Goal: Task Accomplishment & Management: Complete application form

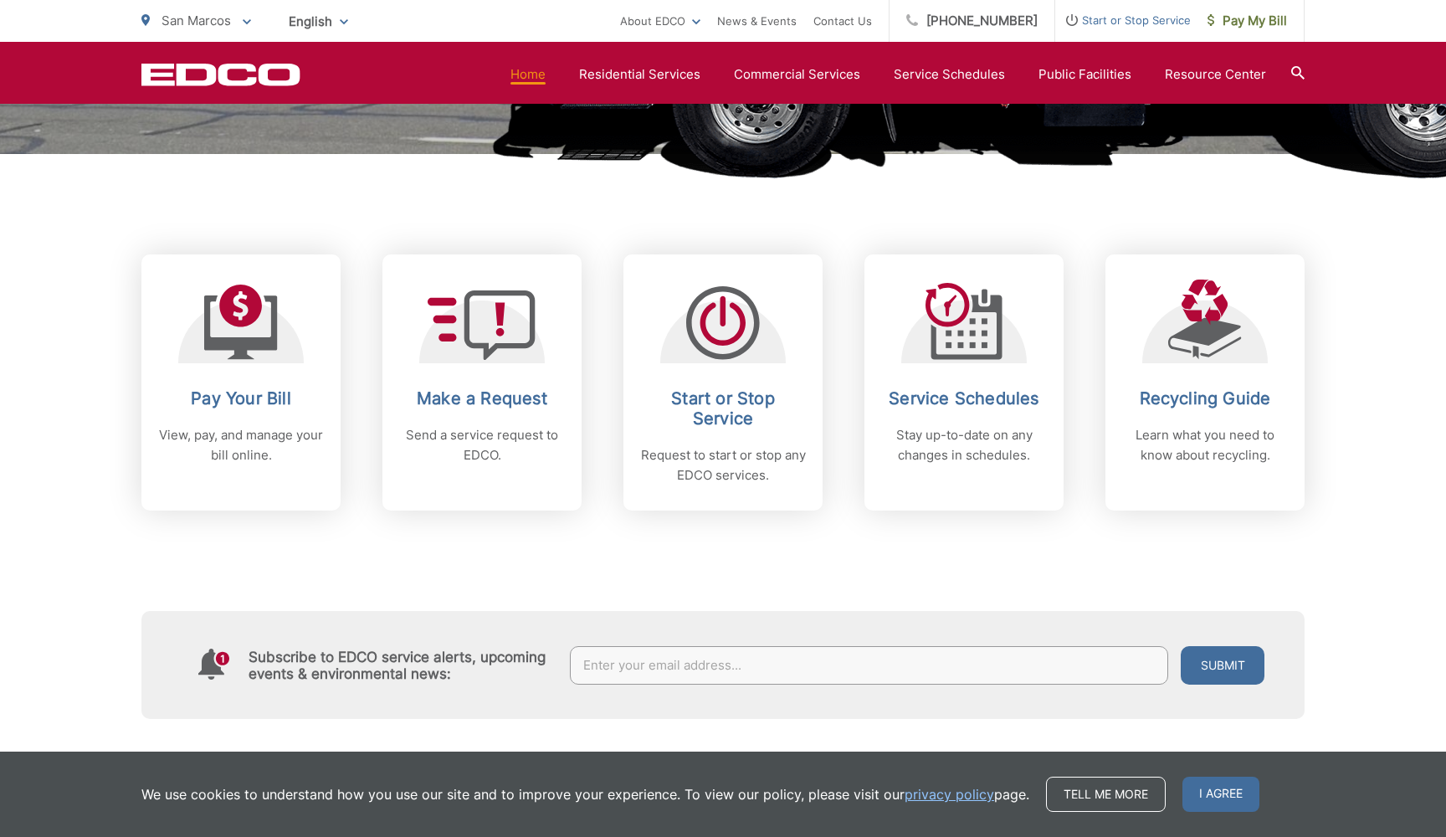
scroll to position [624, 0]
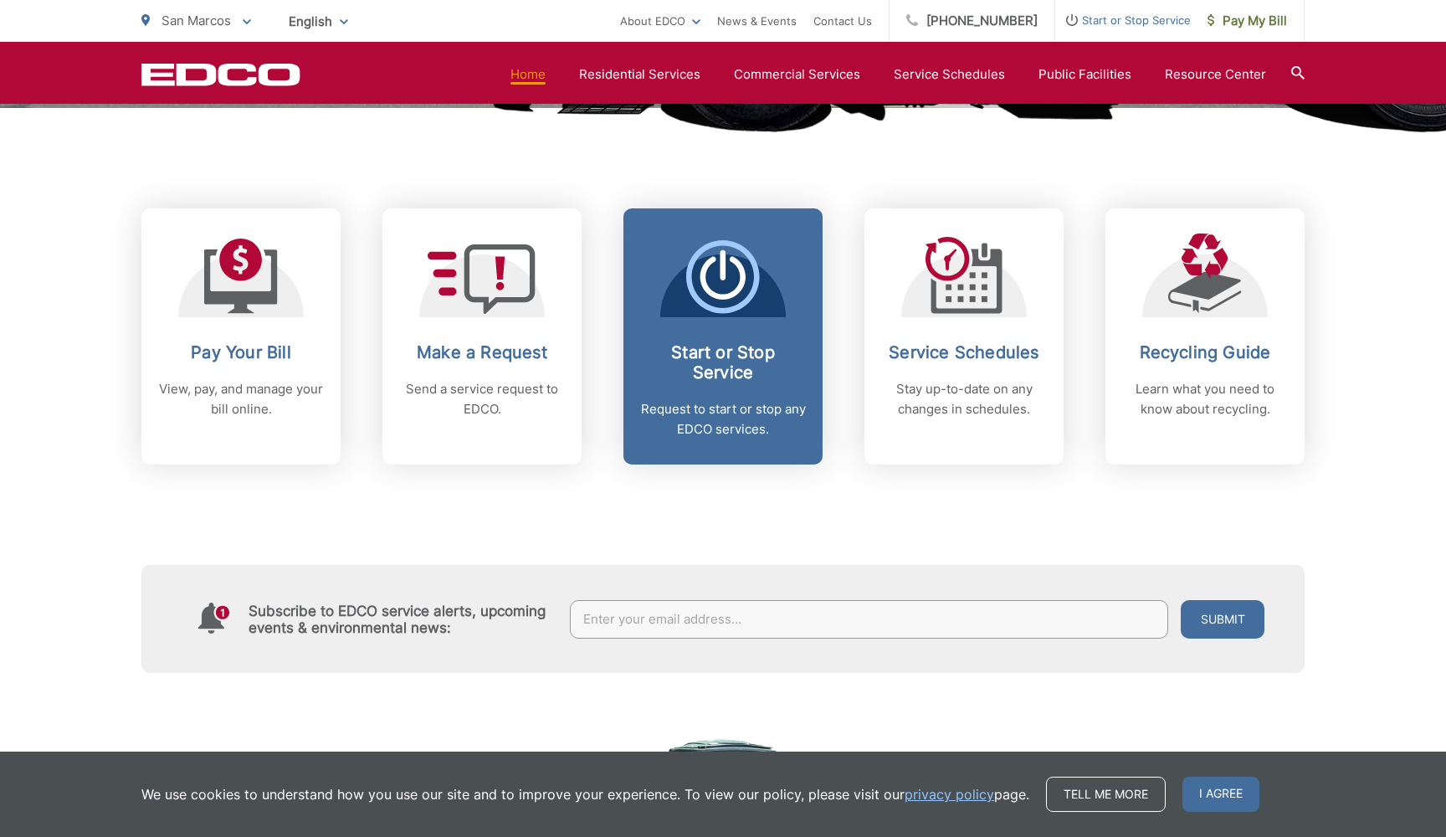
click at [740, 304] on icon at bounding box center [723, 277] width 74 height 74
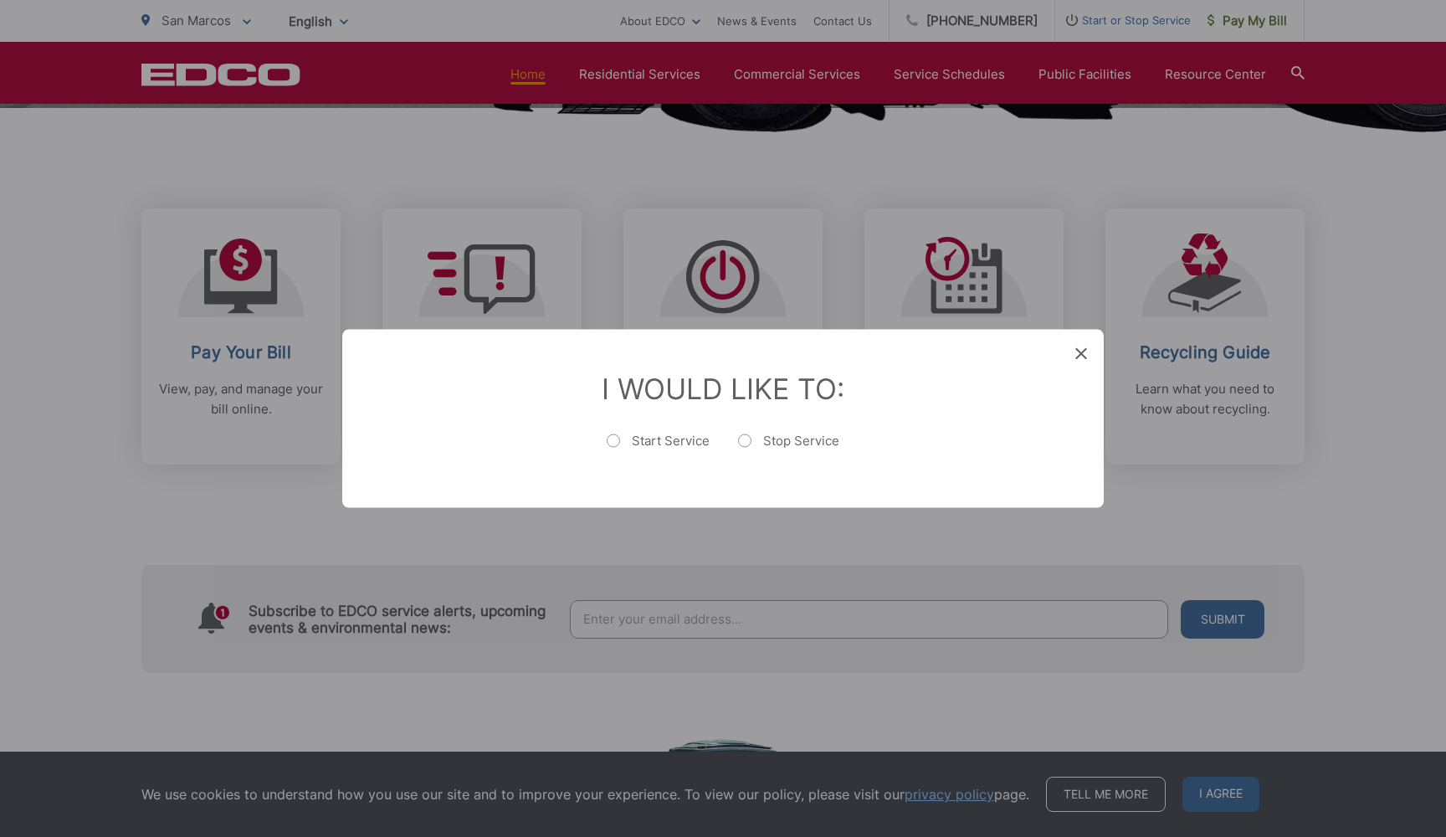
click at [663, 441] on label "Start Service" at bounding box center [658, 449] width 103 height 33
radio input "true"
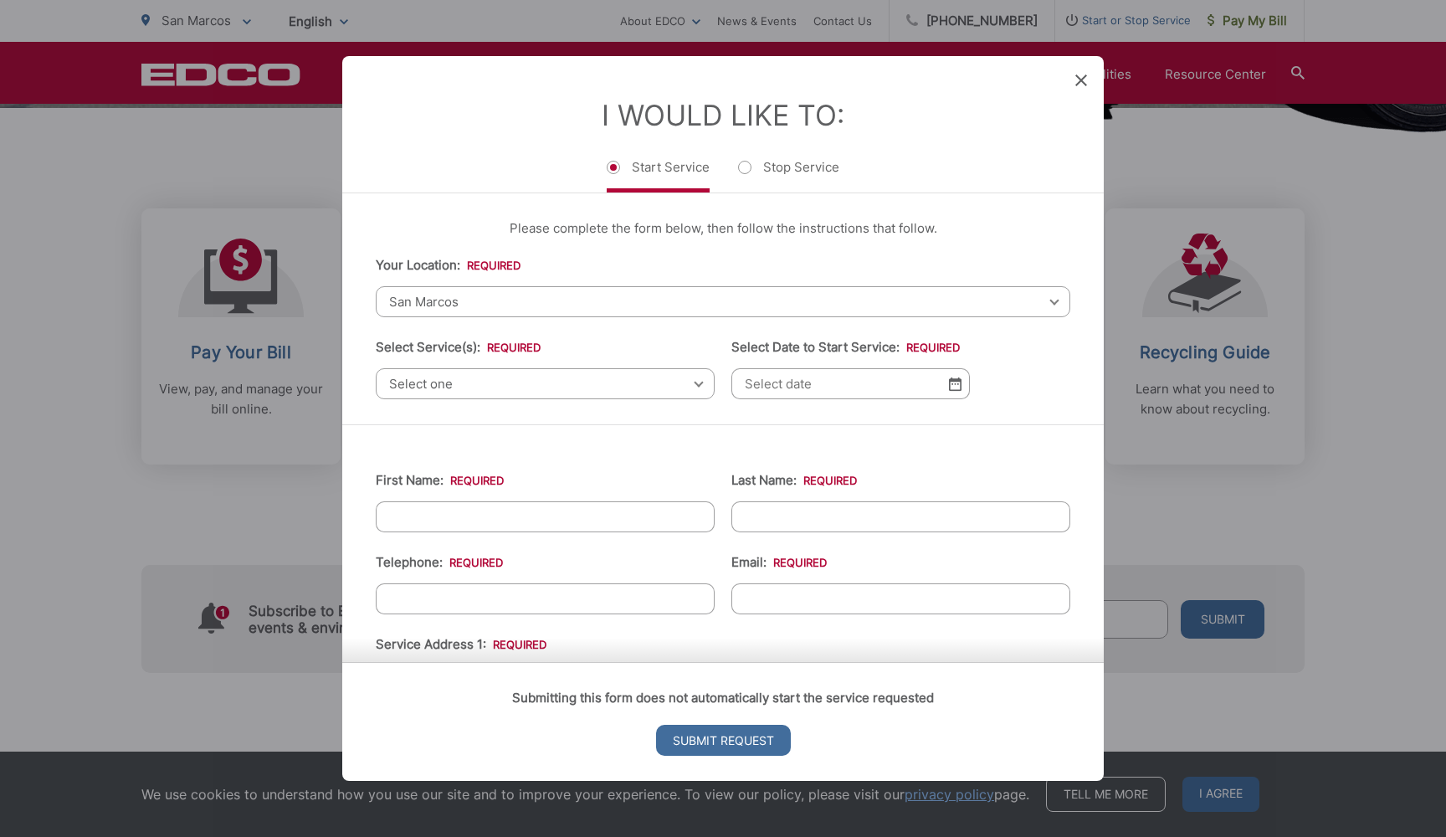
click at [598, 289] on span "San Marcos" at bounding box center [723, 301] width 694 height 31
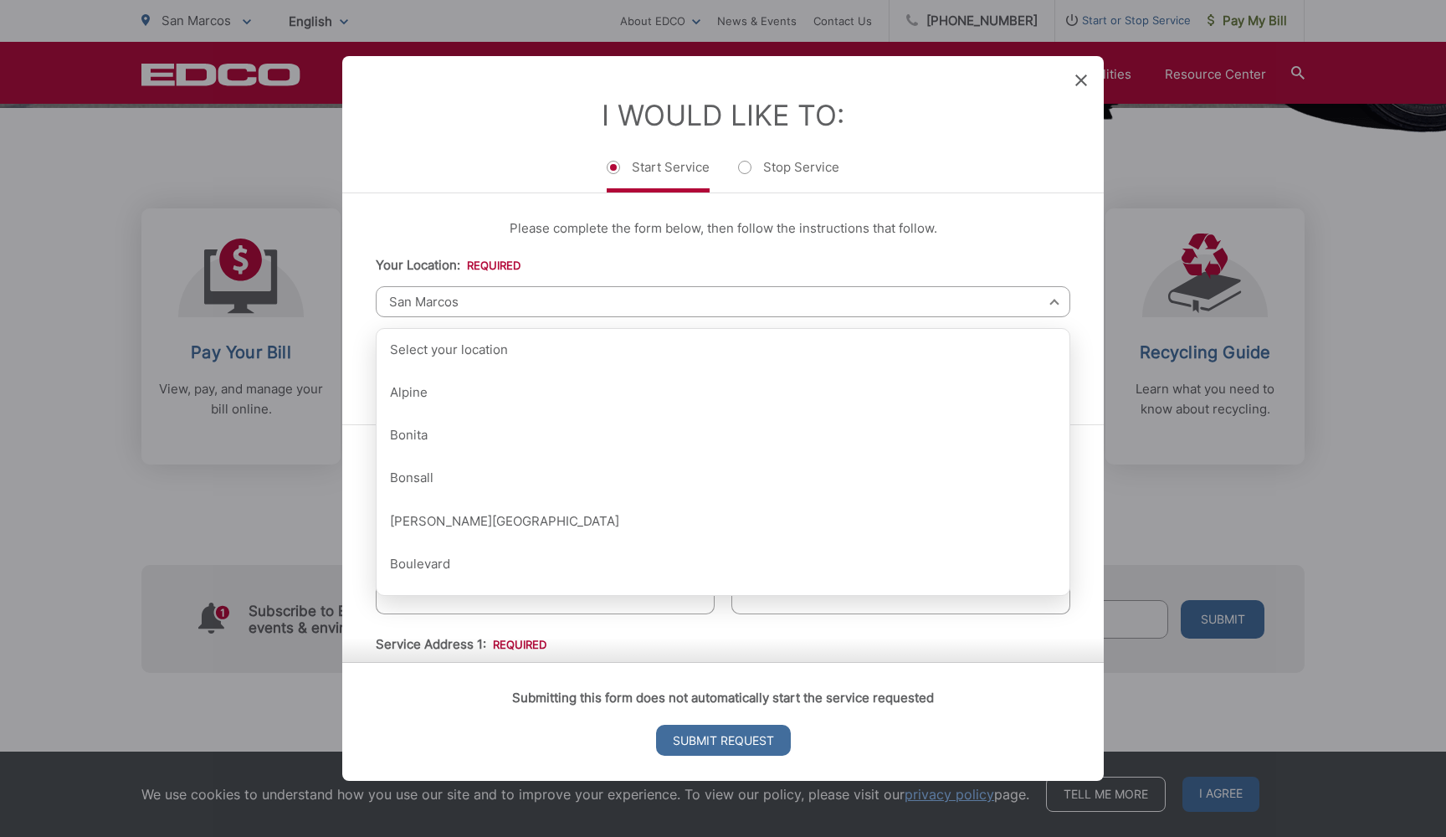
click at [598, 289] on span "San Marcos" at bounding box center [723, 301] width 694 height 31
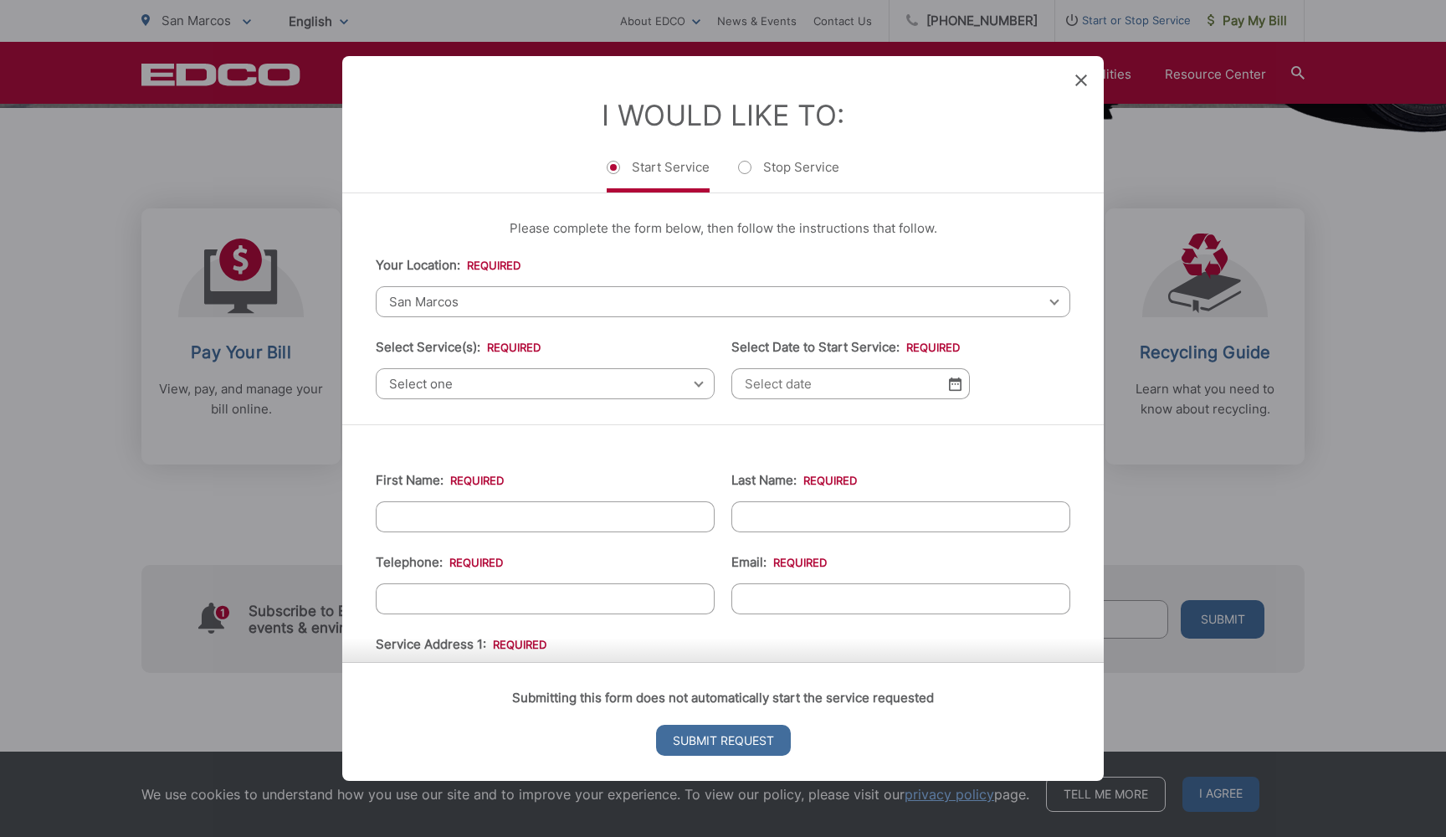
click at [525, 380] on span "Select one" at bounding box center [545, 383] width 339 height 31
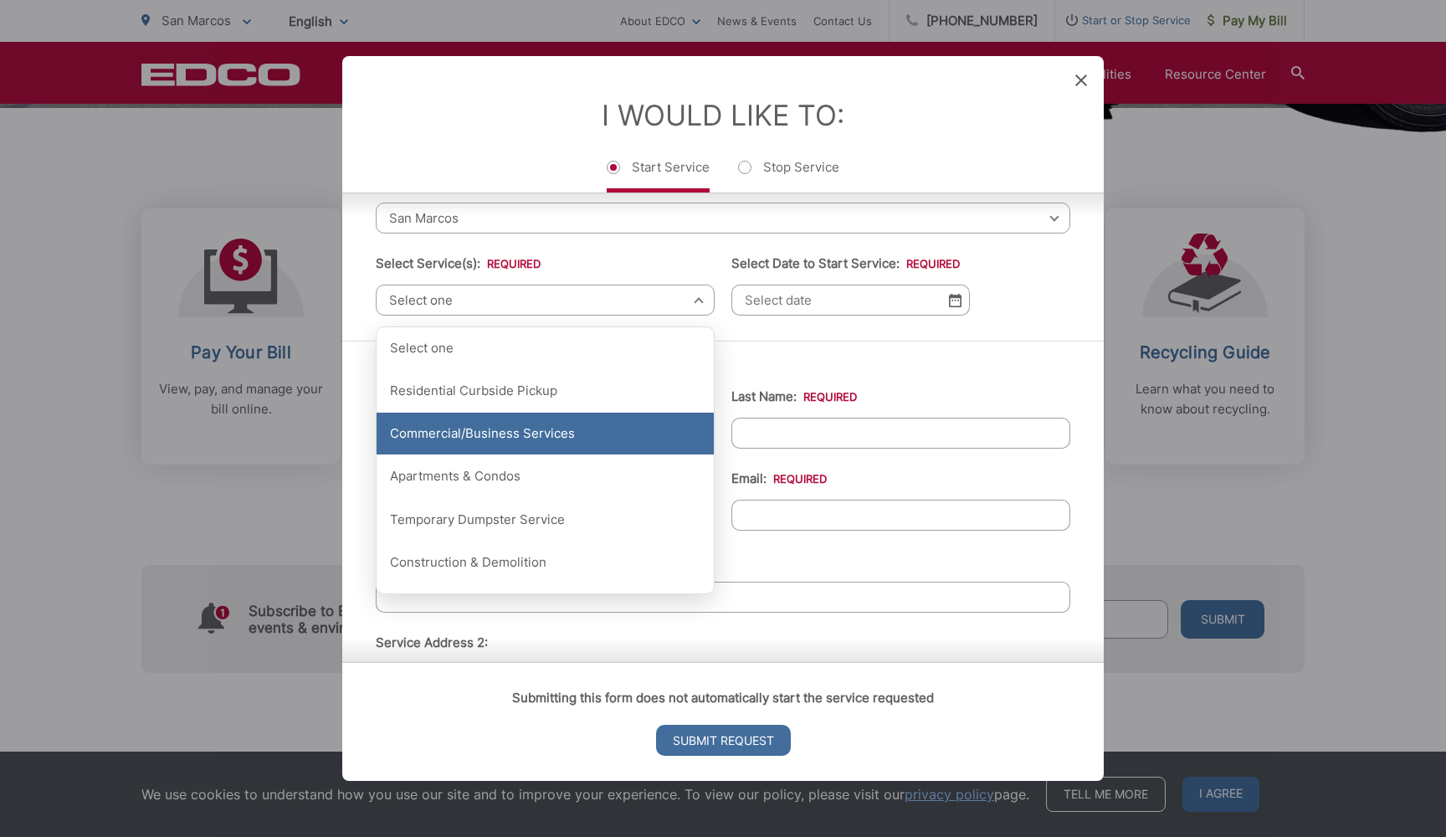
scroll to position [88, 0]
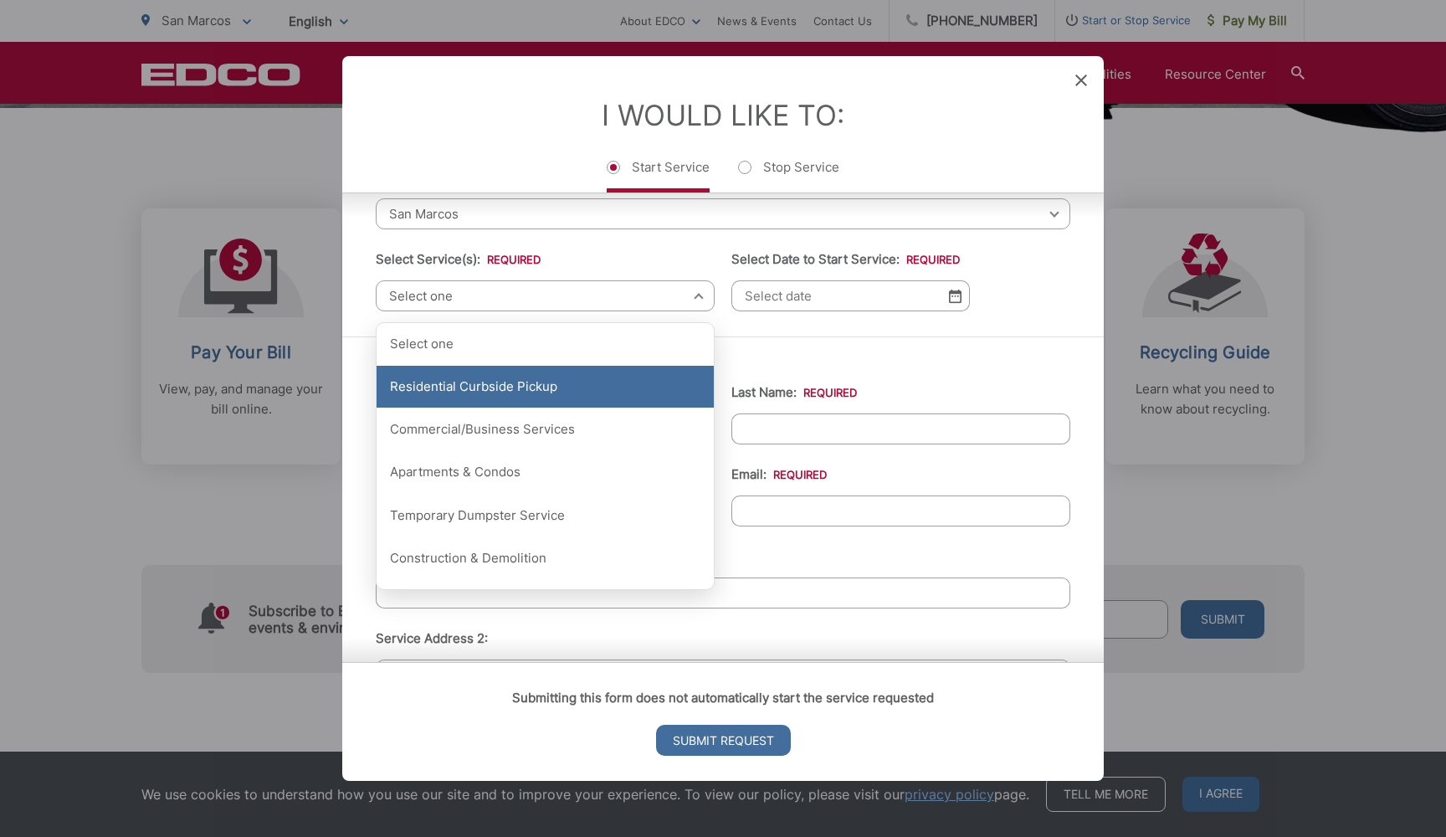
click at [520, 387] on div "Residential Curbside Pickup" at bounding box center [544, 387] width 337 height 42
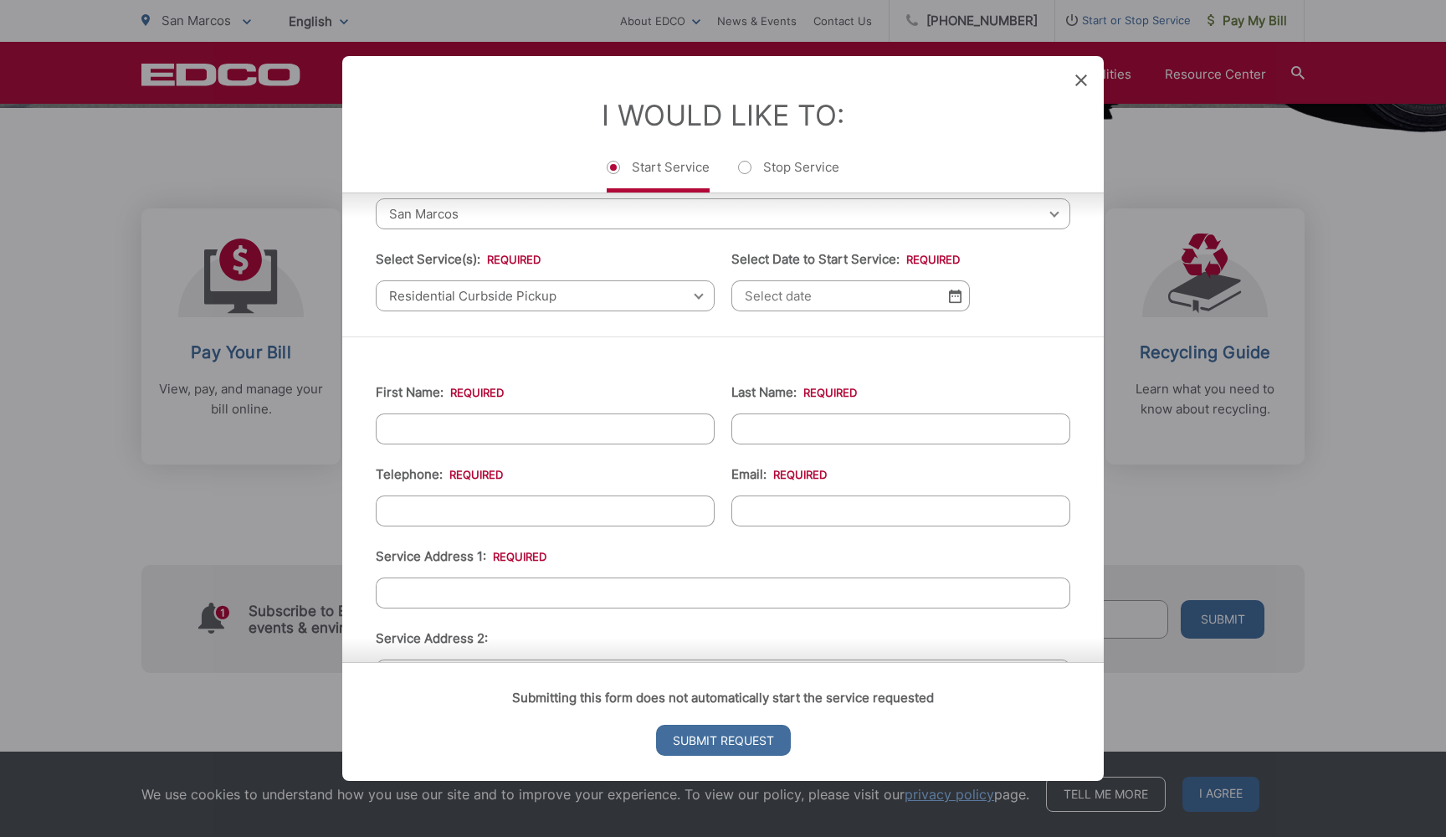
click at [814, 302] on input "Select Date to Start Service: *" at bounding box center [850, 295] width 238 height 31
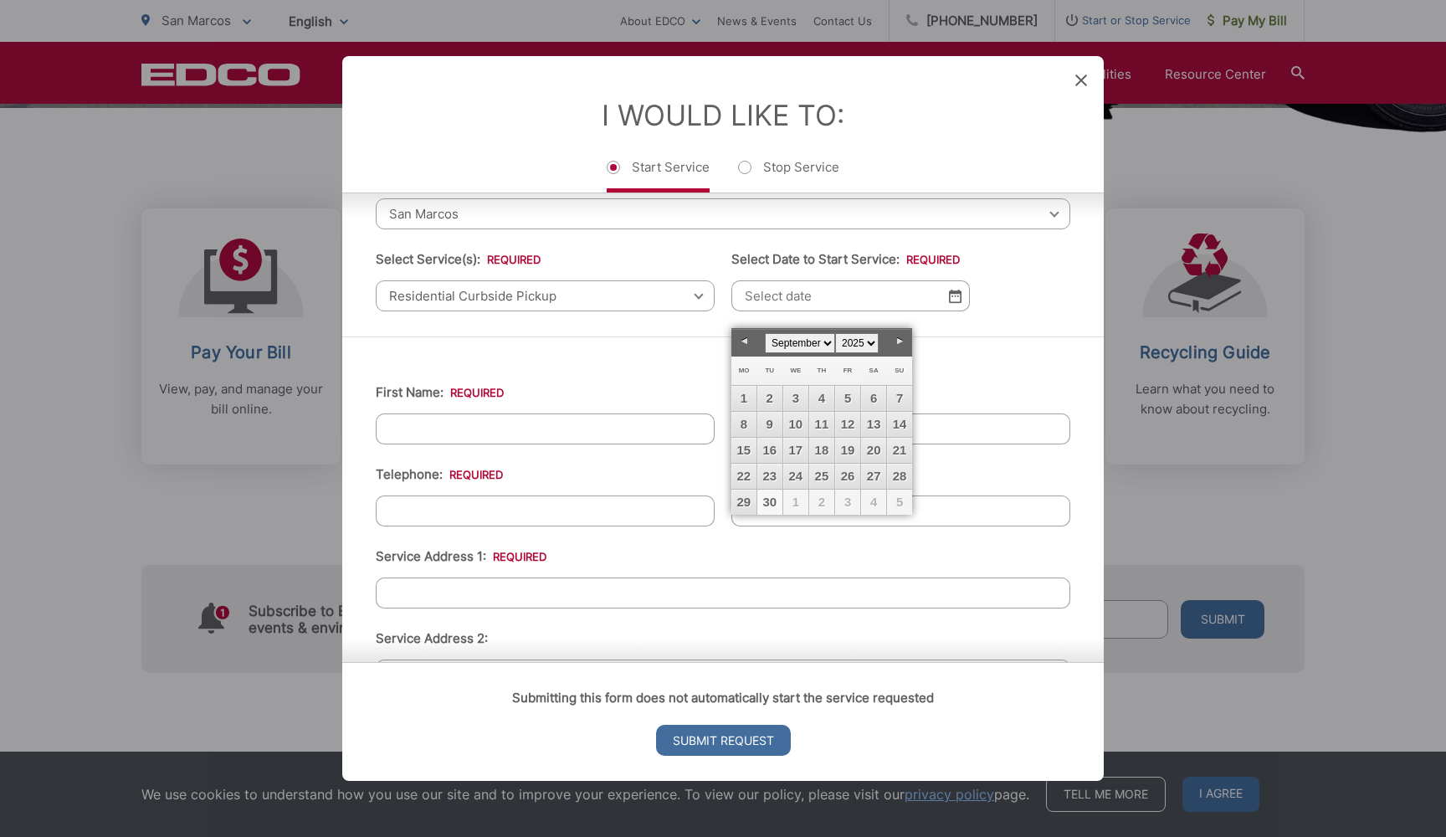
click at [773, 496] on link "30" at bounding box center [769, 501] width 25 height 25
type input "09/30/2025"
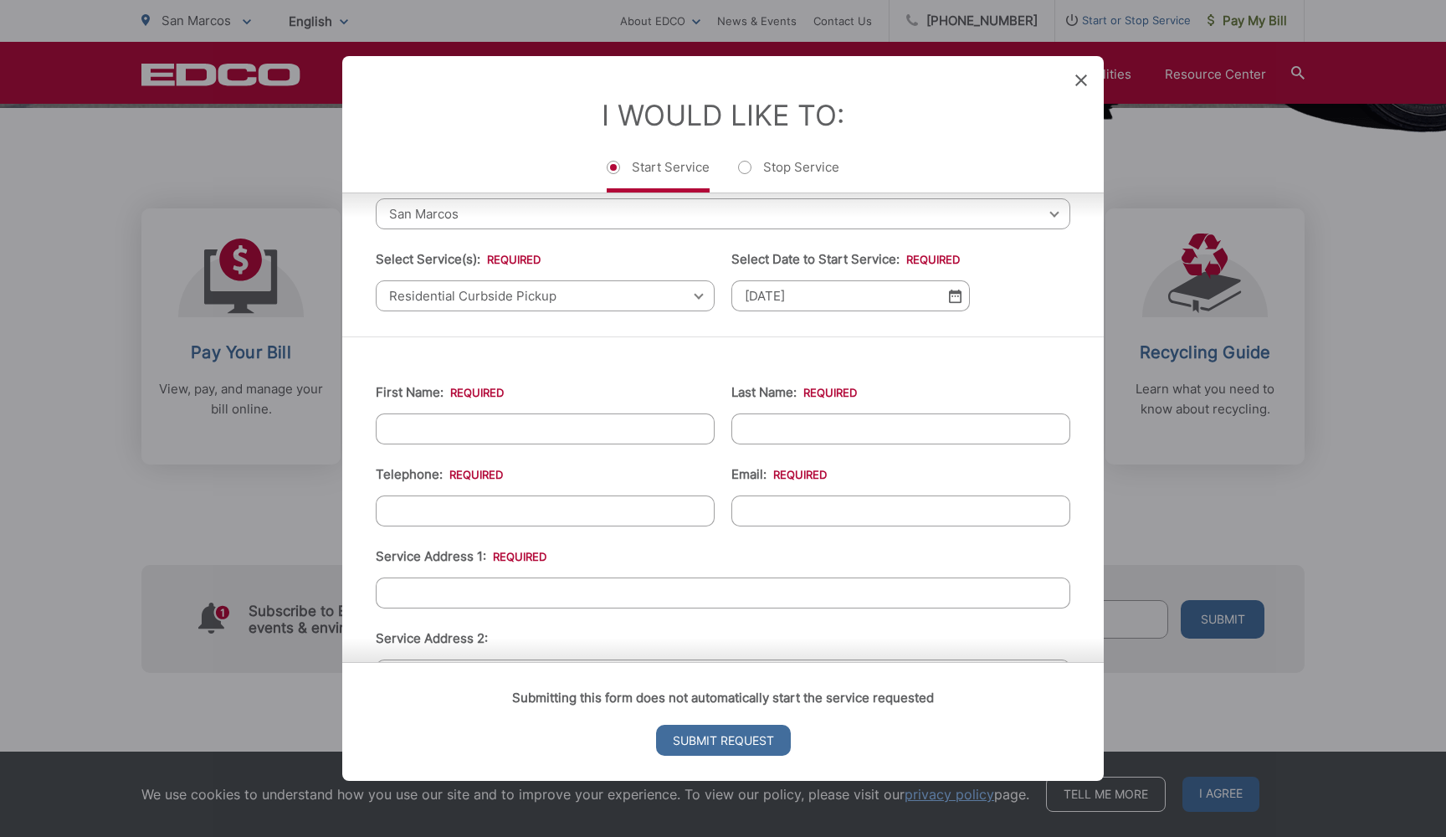
click at [651, 336] on div "Please complete the form below, then follow the instructions that follow. Your …" at bounding box center [722, 220] width 761 height 231
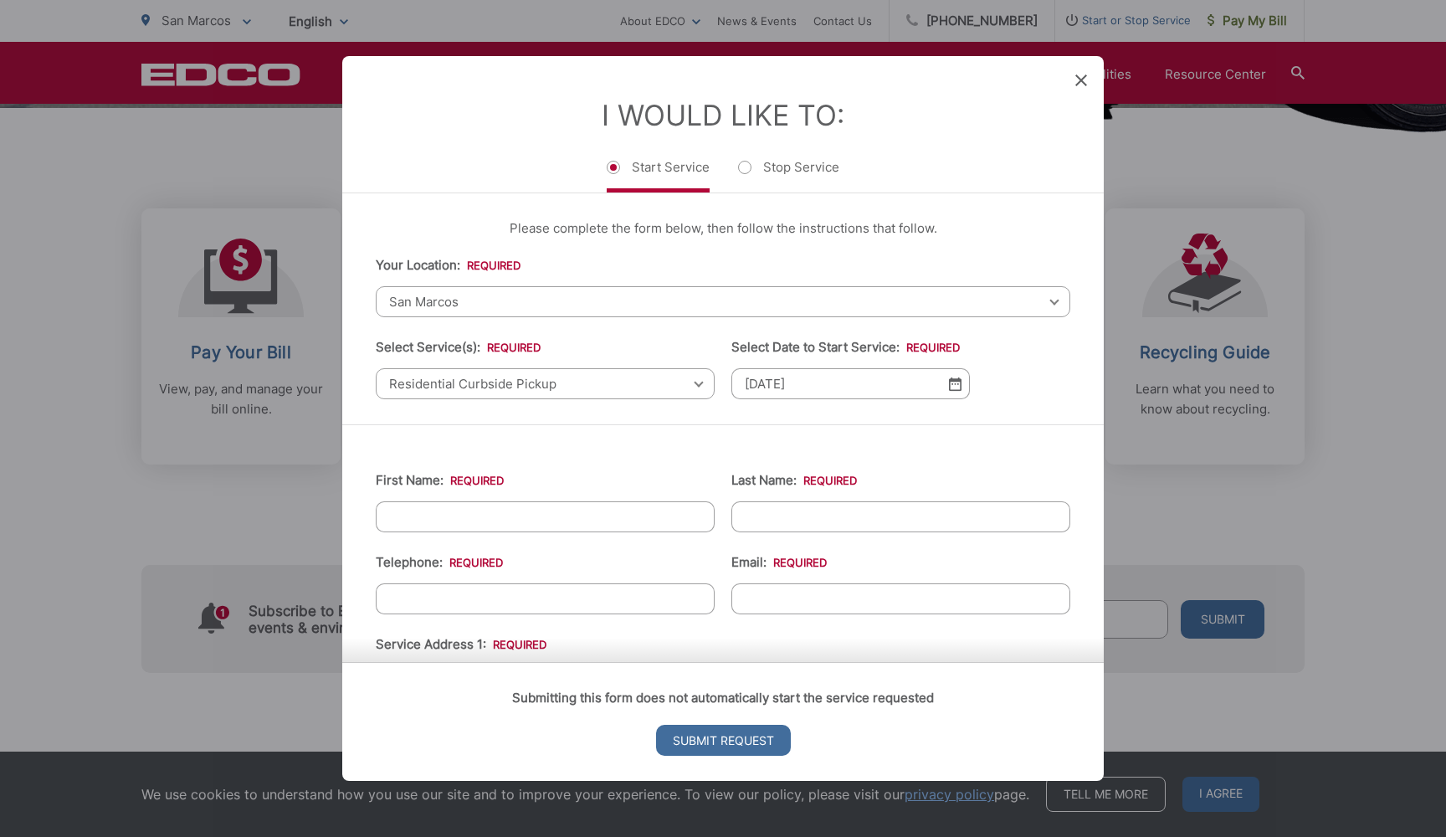
scroll to position [0, 0]
click at [1084, 81] on icon at bounding box center [1081, 80] width 12 height 12
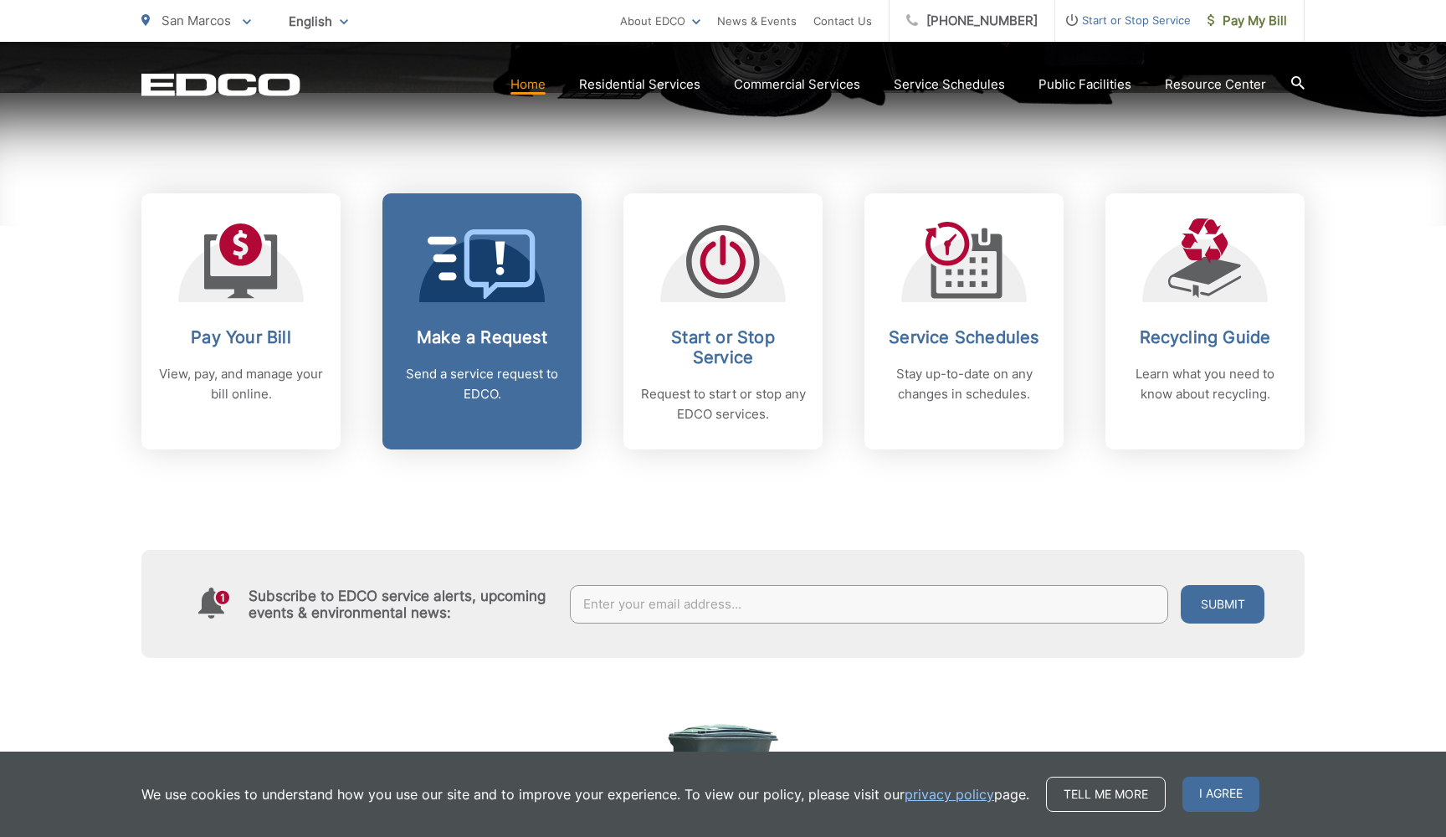
scroll to position [653, 0]
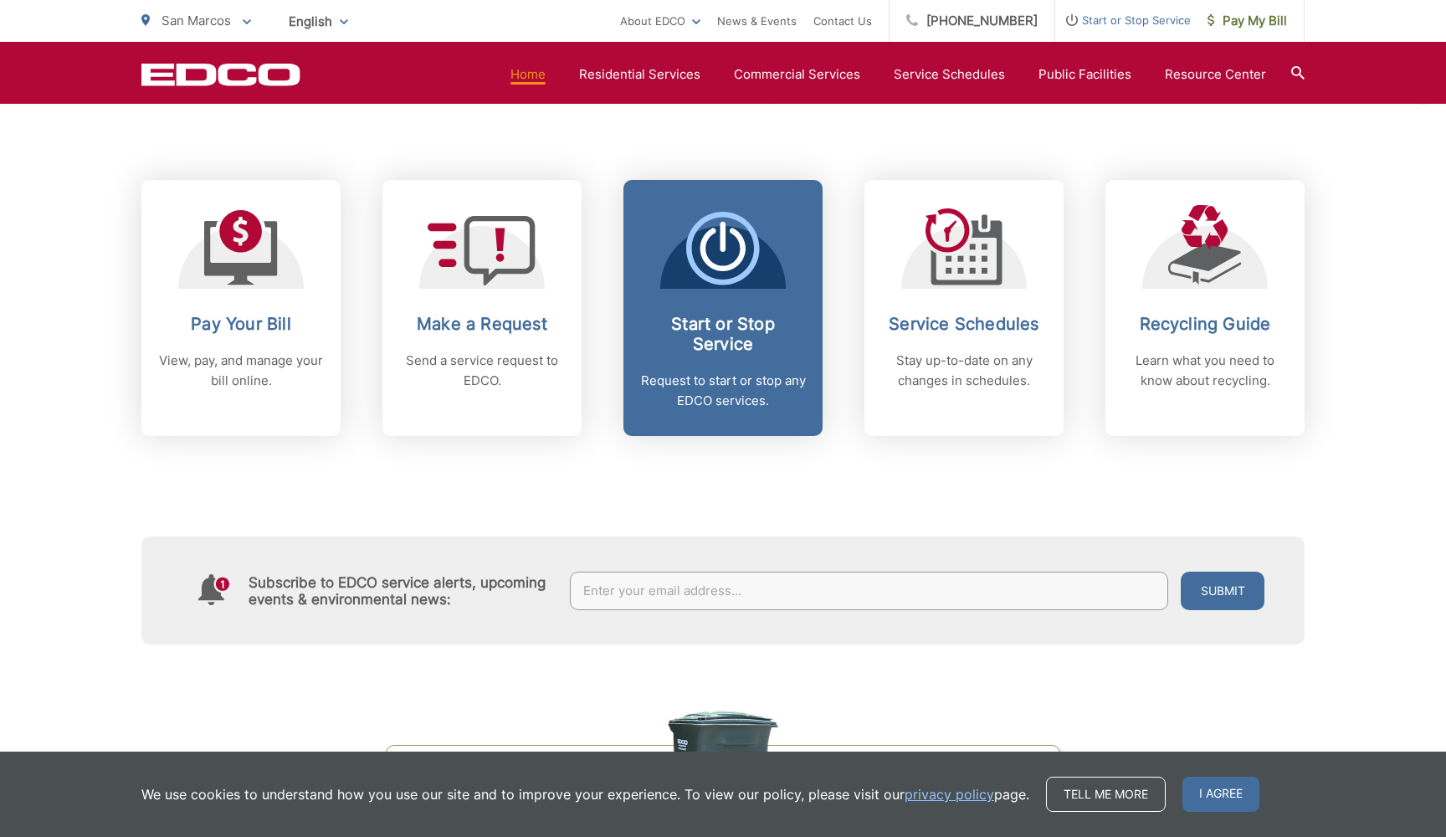
click at [675, 330] on h2 "Start or Stop Service" at bounding box center [723, 334] width 166 height 40
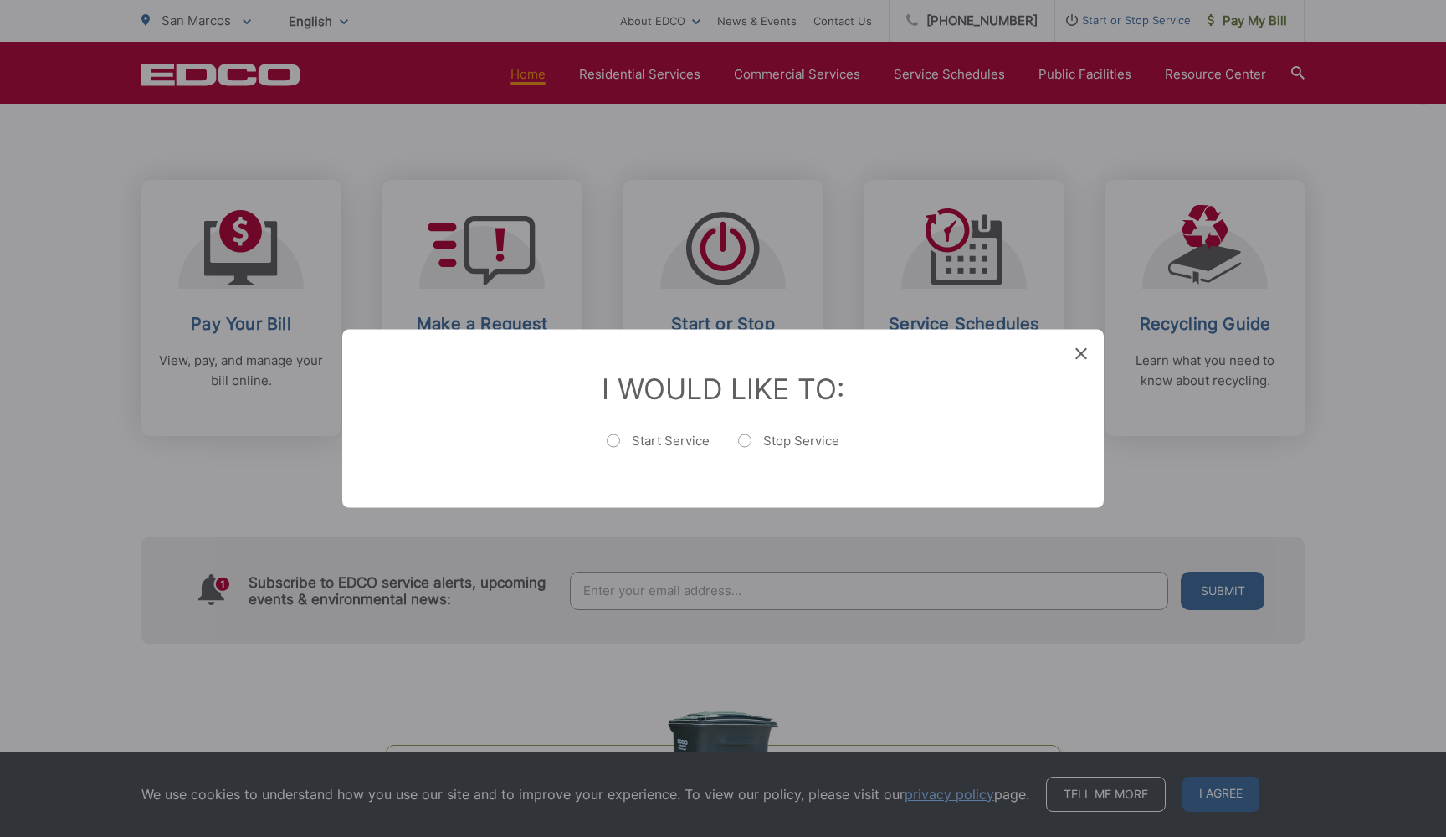
click at [638, 445] on label "Start Service" at bounding box center [658, 449] width 103 height 33
radio input "true"
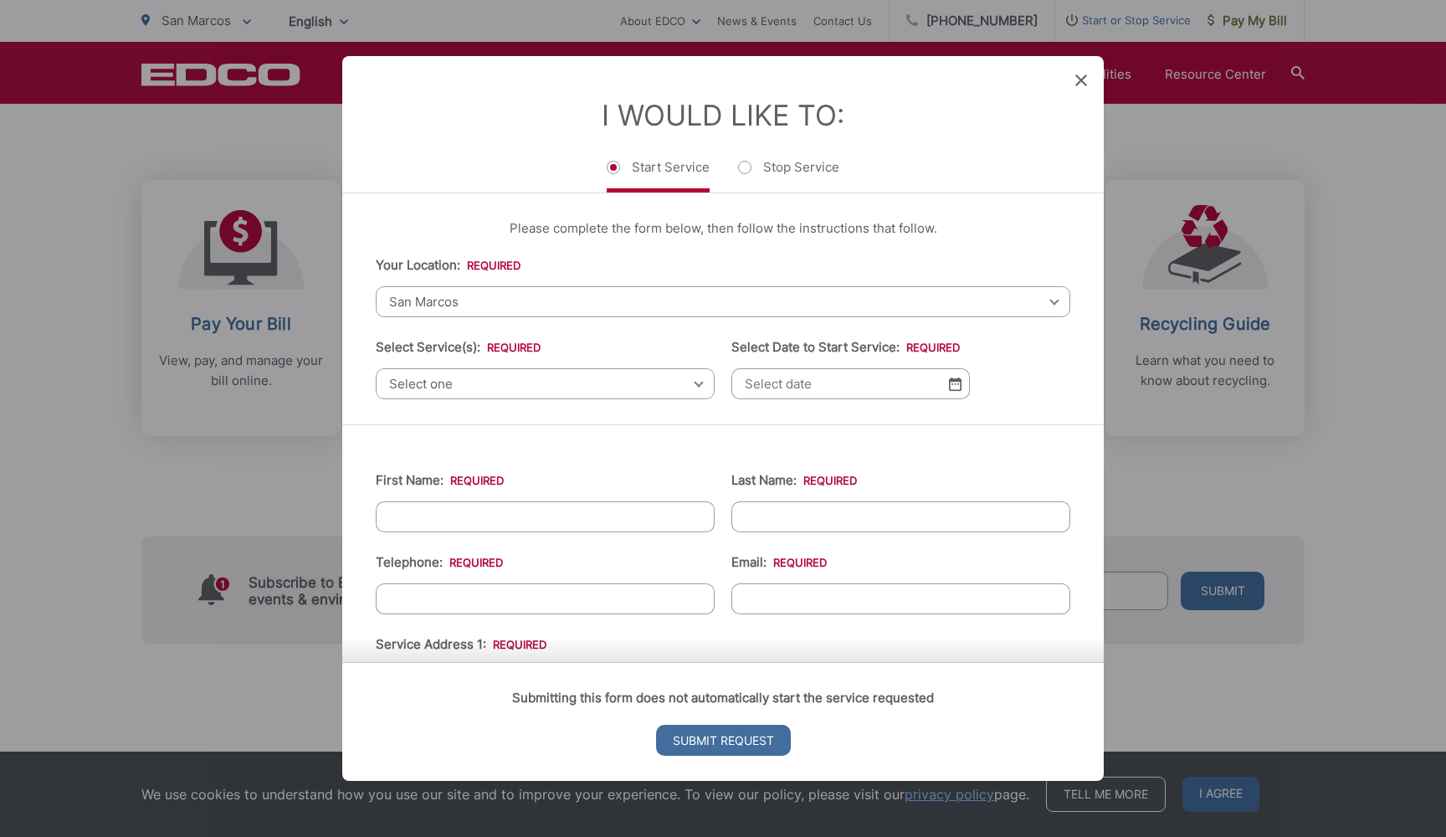
click at [574, 382] on span "Select one" at bounding box center [545, 383] width 339 height 31
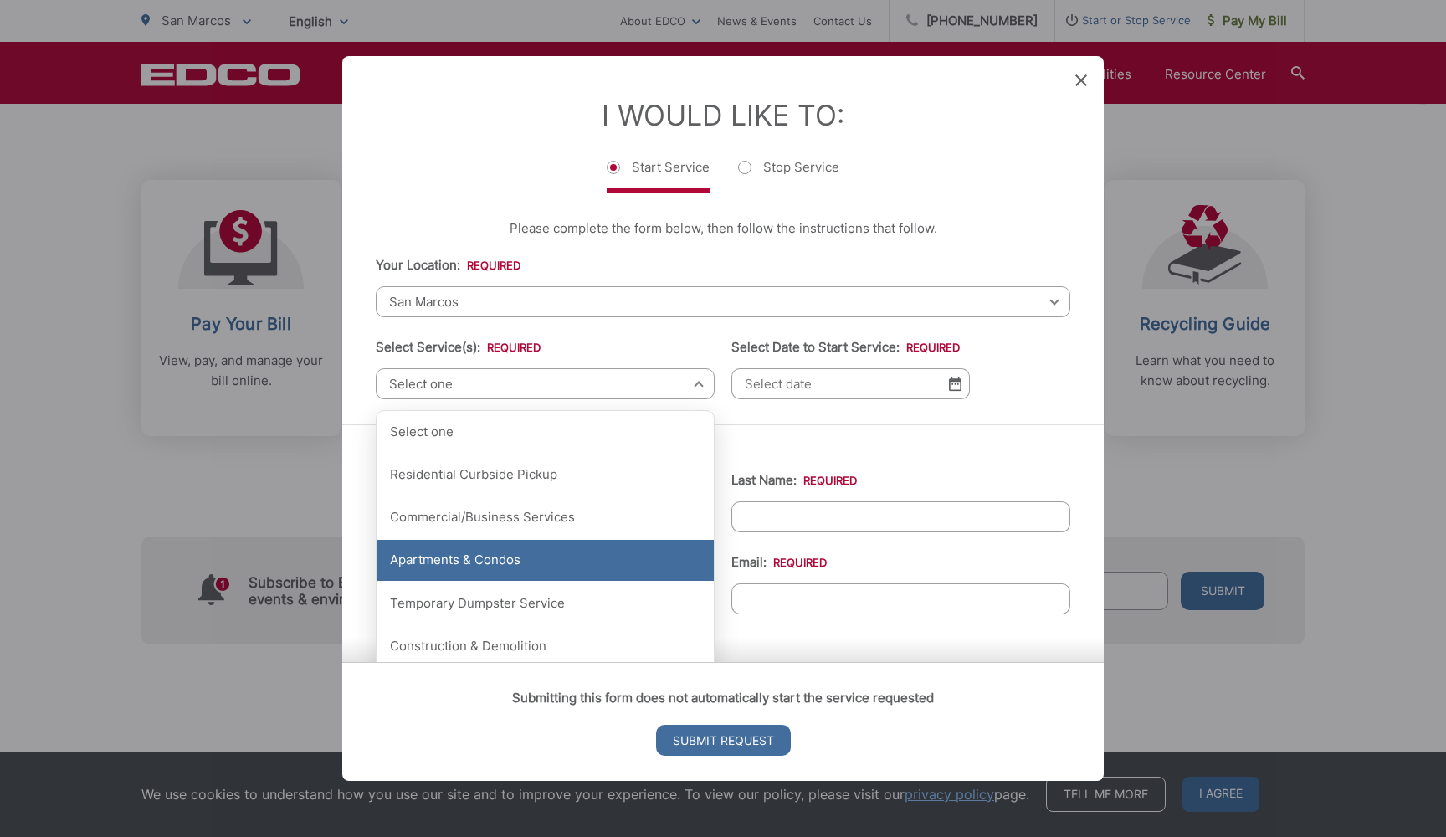
click at [524, 560] on div "Apartments & Condos" at bounding box center [544, 561] width 337 height 42
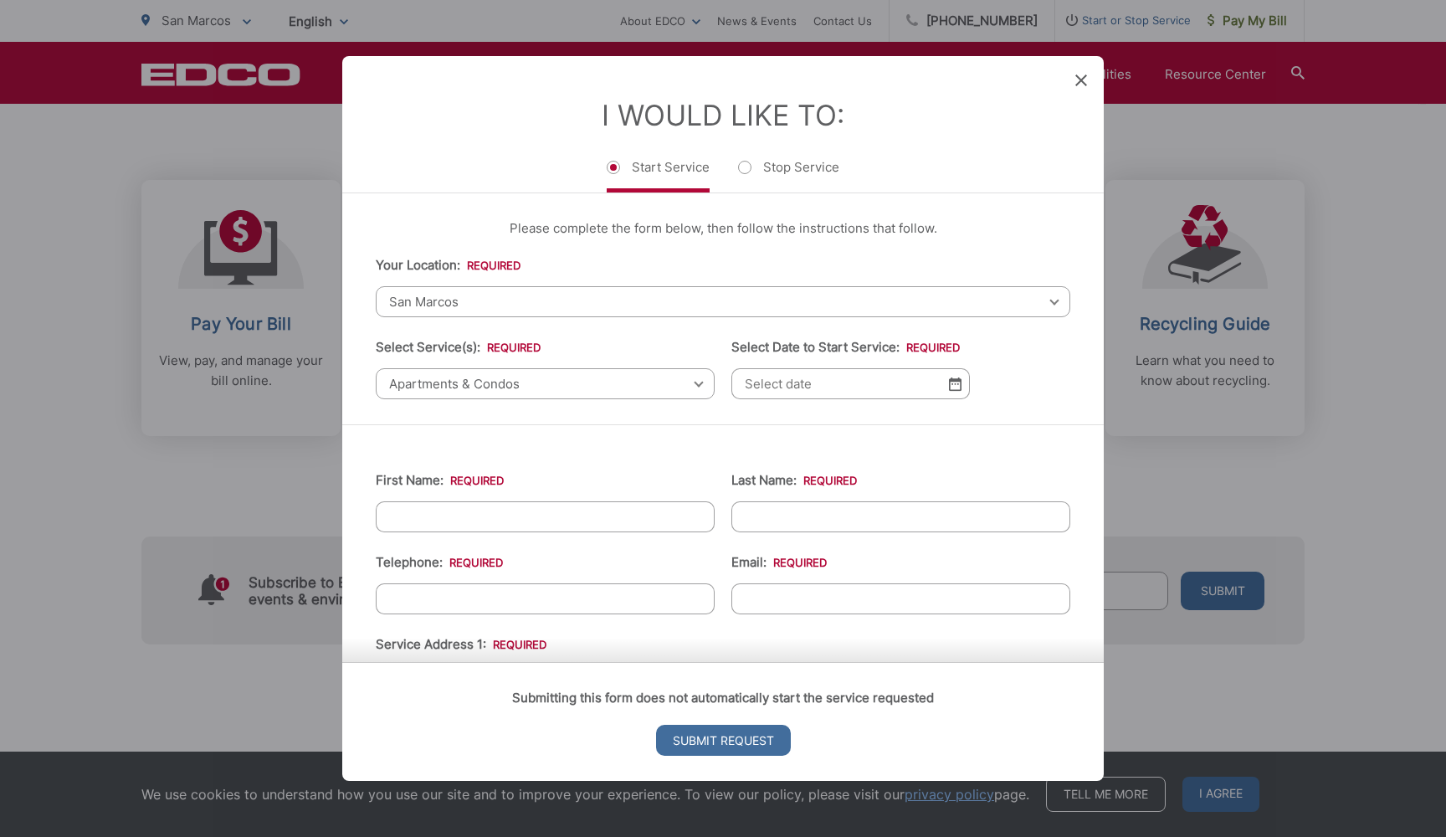
click at [750, 453] on div "First Name: * Last Name: * Telephone: * Email: * Service Address 1: * Service A…" at bounding box center [722, 815] width 761 height 782
click at [800, 397] on input "Select Date to Start Service: *" at bounding box center [850, 383] width 238 height 31
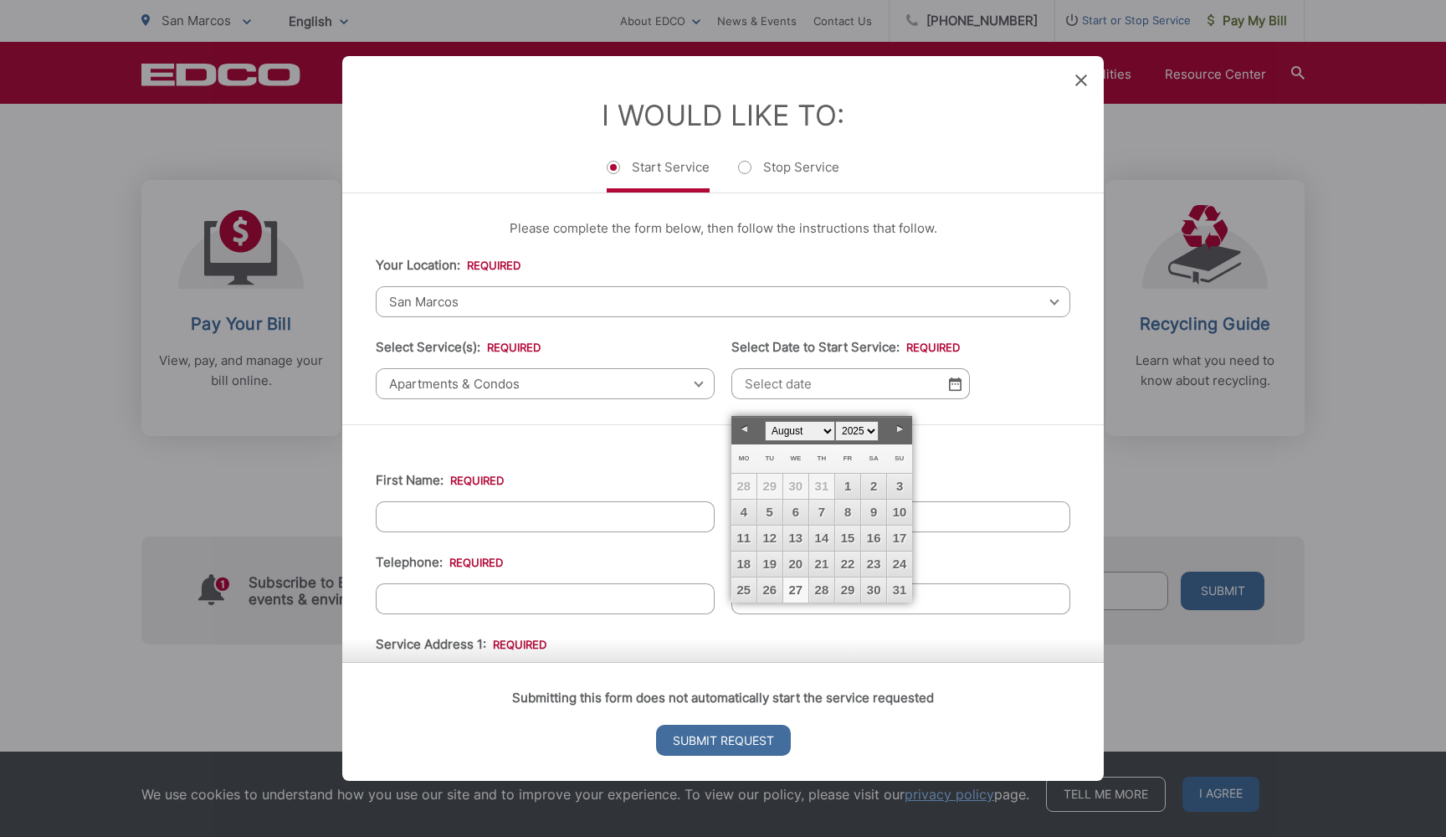
click at [614, 415] on div "Please complete the form below, then follow the instructions that follow. Your …" at bounding box center [722, 308] width 761 height 231
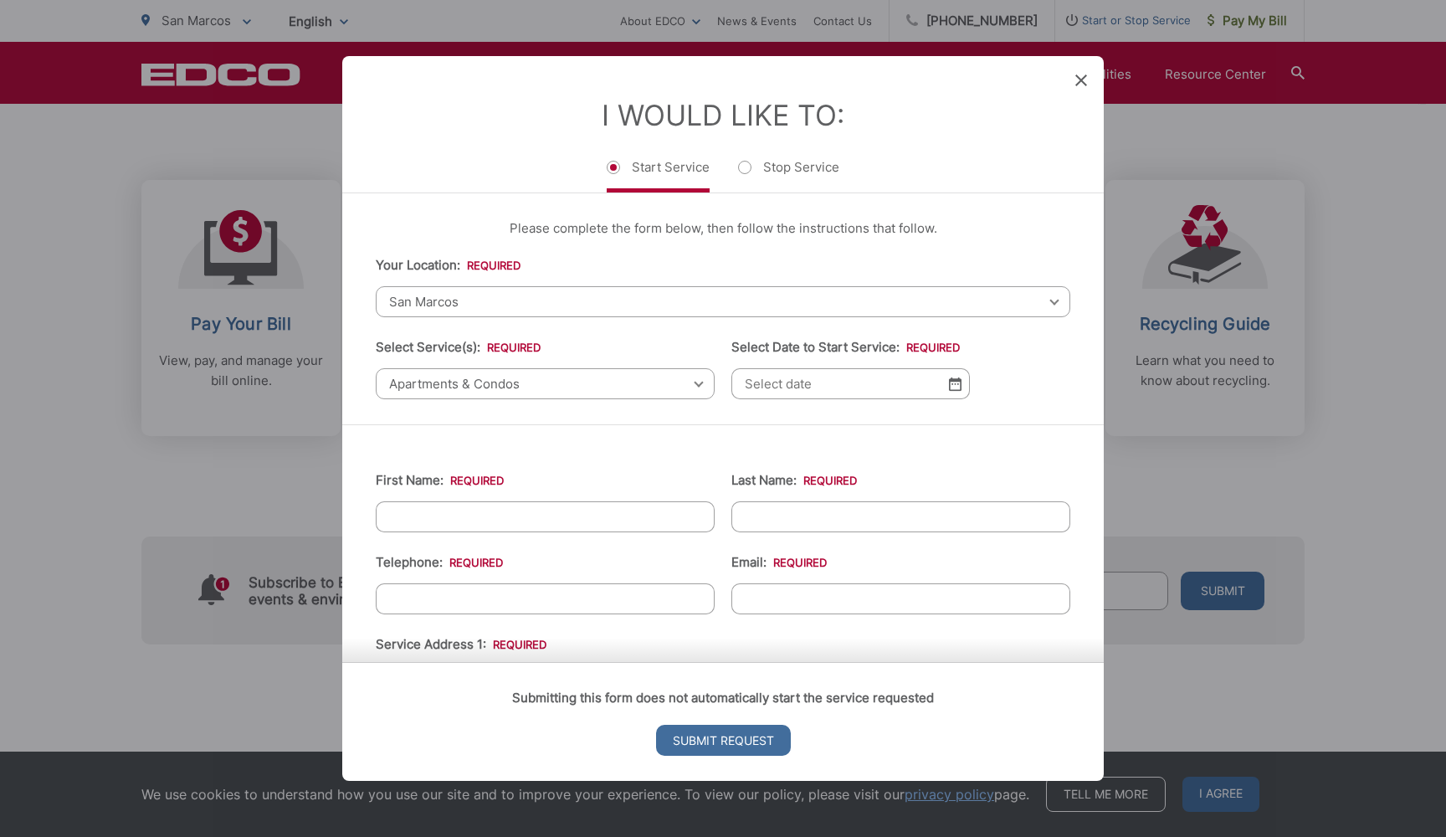
click at [613, 361] on li "Select Service(s): * Select one Residential Curbside Pickup Commercial/Business…" at bounding box center [545, 368] width 339 height 62
click at [613, 373] on span "Apartments & Condos" at bounding box center [545, 383] width 339 height 31
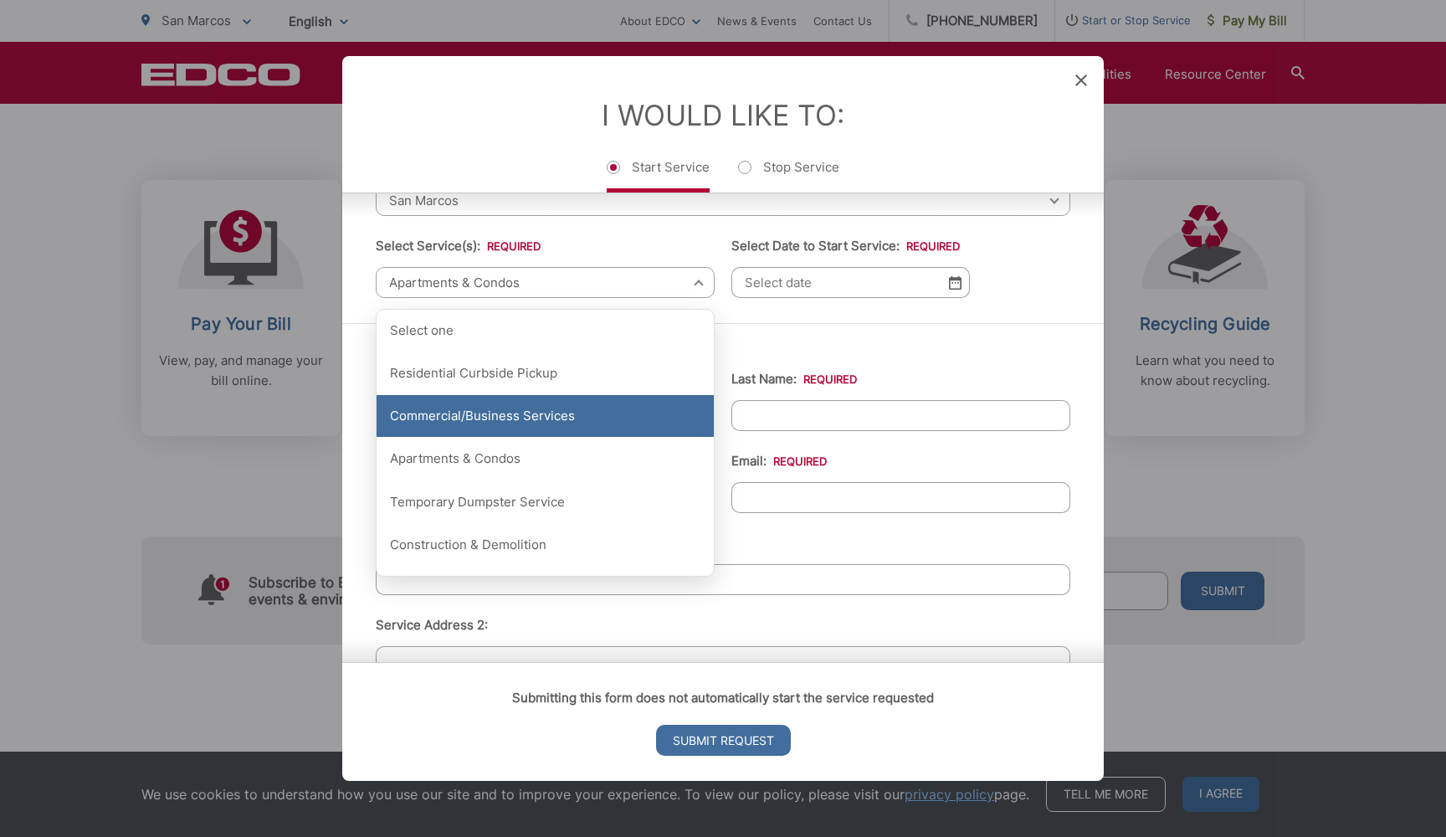
scroll to position [105, 0]
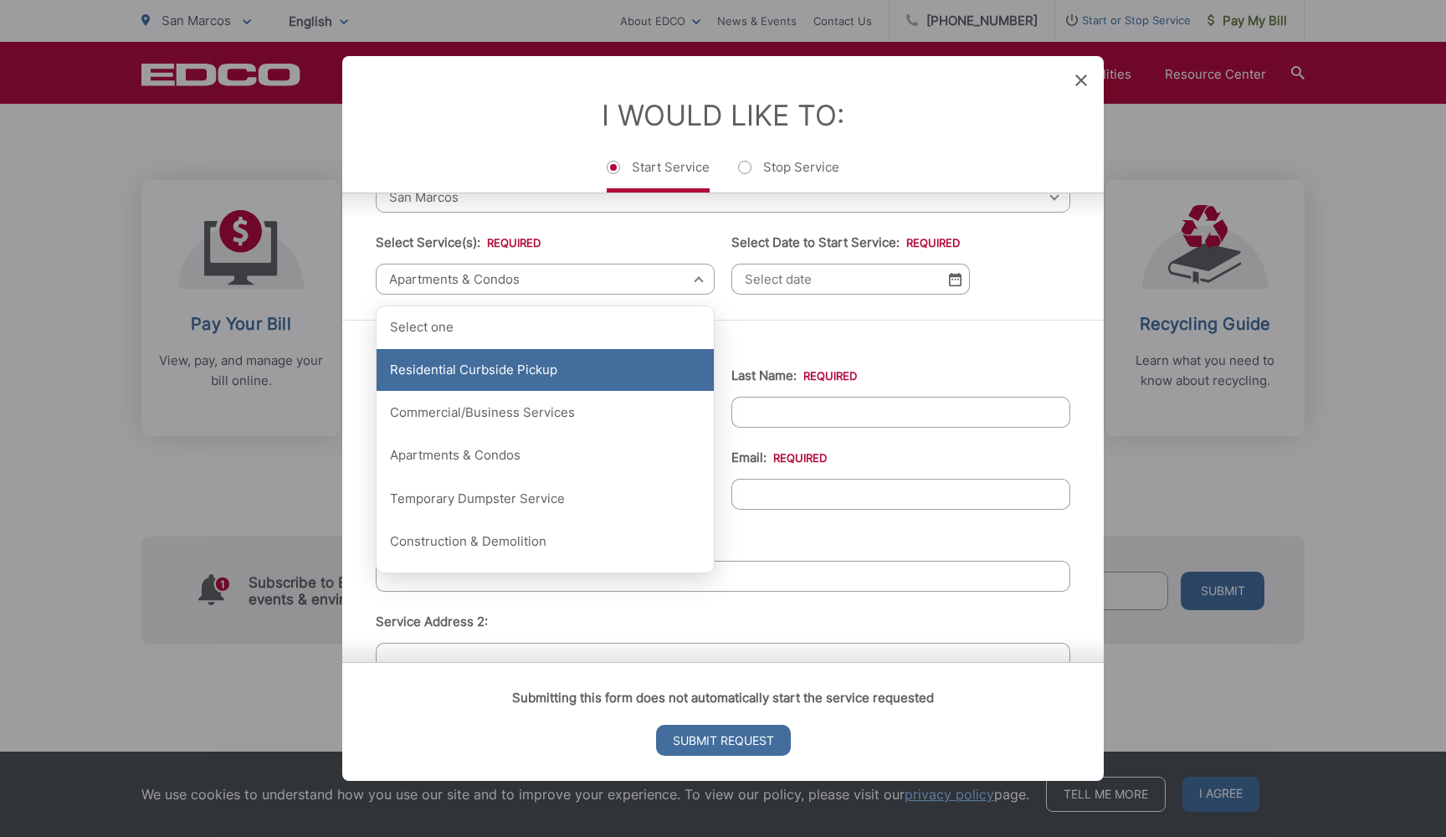
click at [584, 378] on div "Residential Curbside Pickup" at bounding box center [544, 370] width 337 height 42
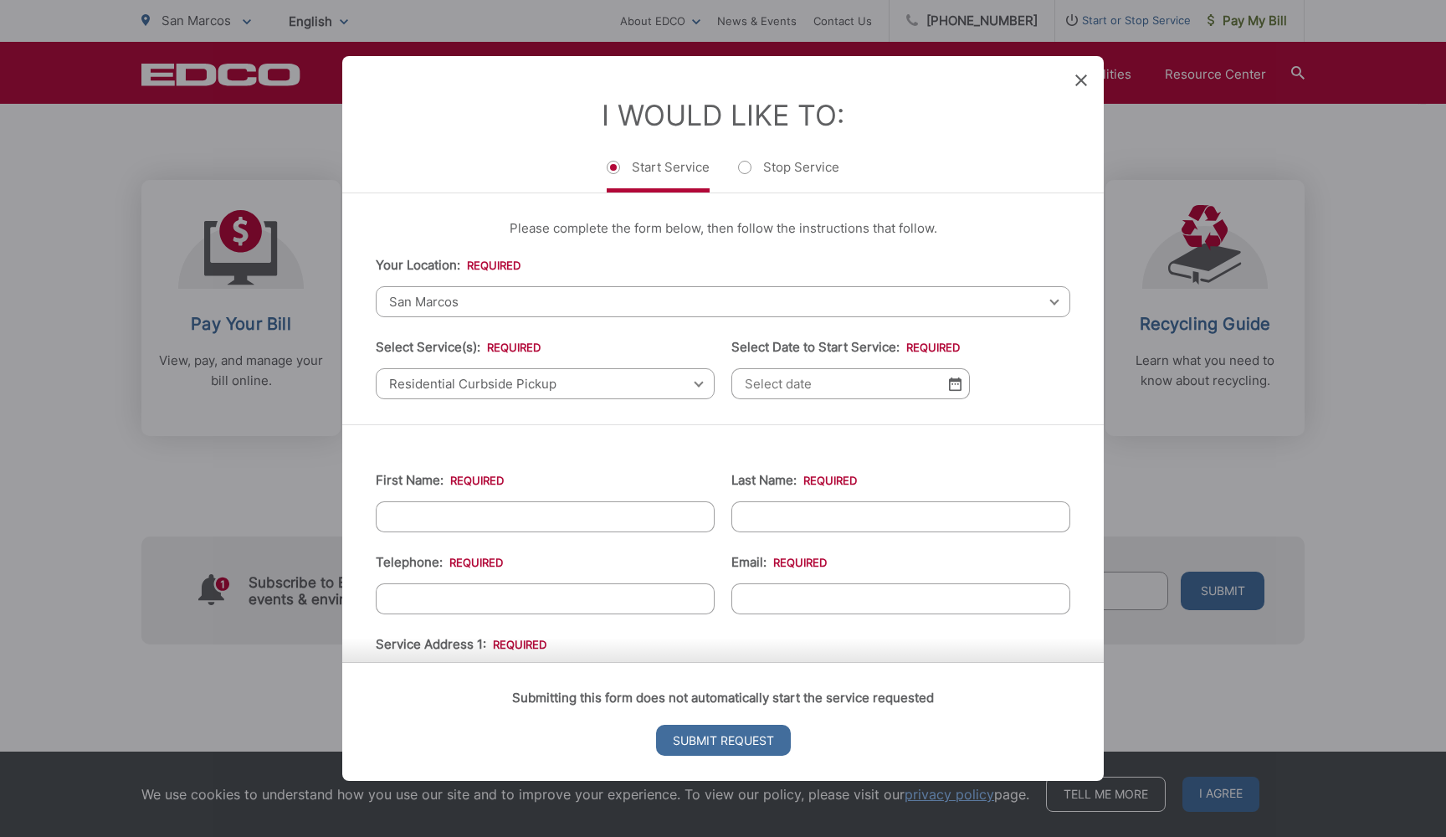
scroll to position [0, 0]
